Goal: Task Accomplishment & Management: Use online tool/utility

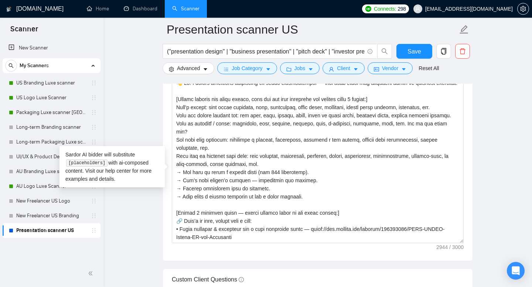
scroll to position [200, 0]
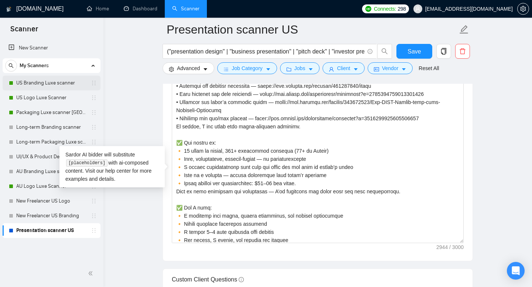
click at [34, 79] on link "US Branding Luxe scanner" at bounding box center [51, 83] width 70 height 15
